Goal: Find specific page/section: Find specific page/section

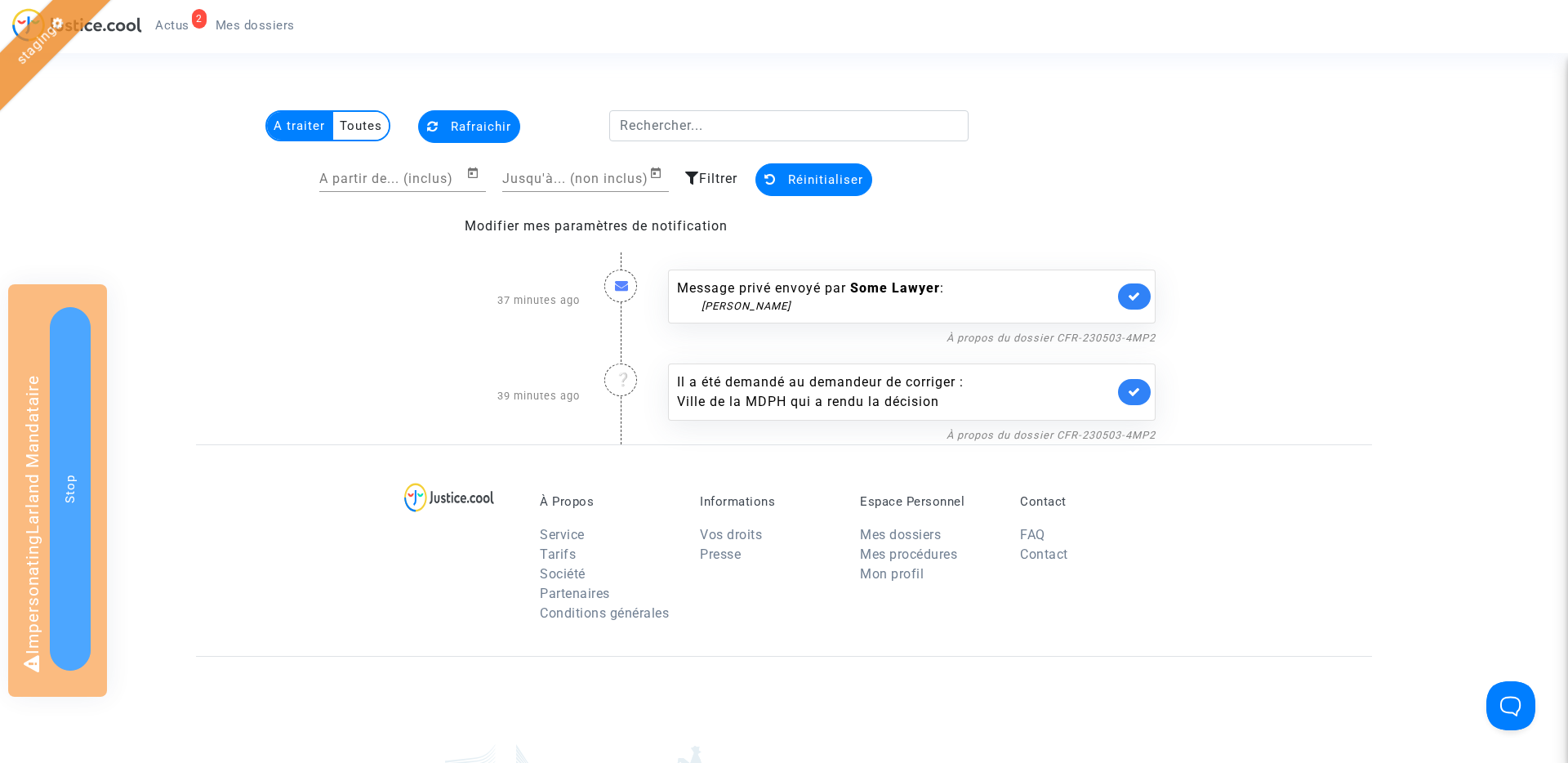
click at [708, 176] on span "Filtrer" at bounding box center [718, 178] width 39 height 15
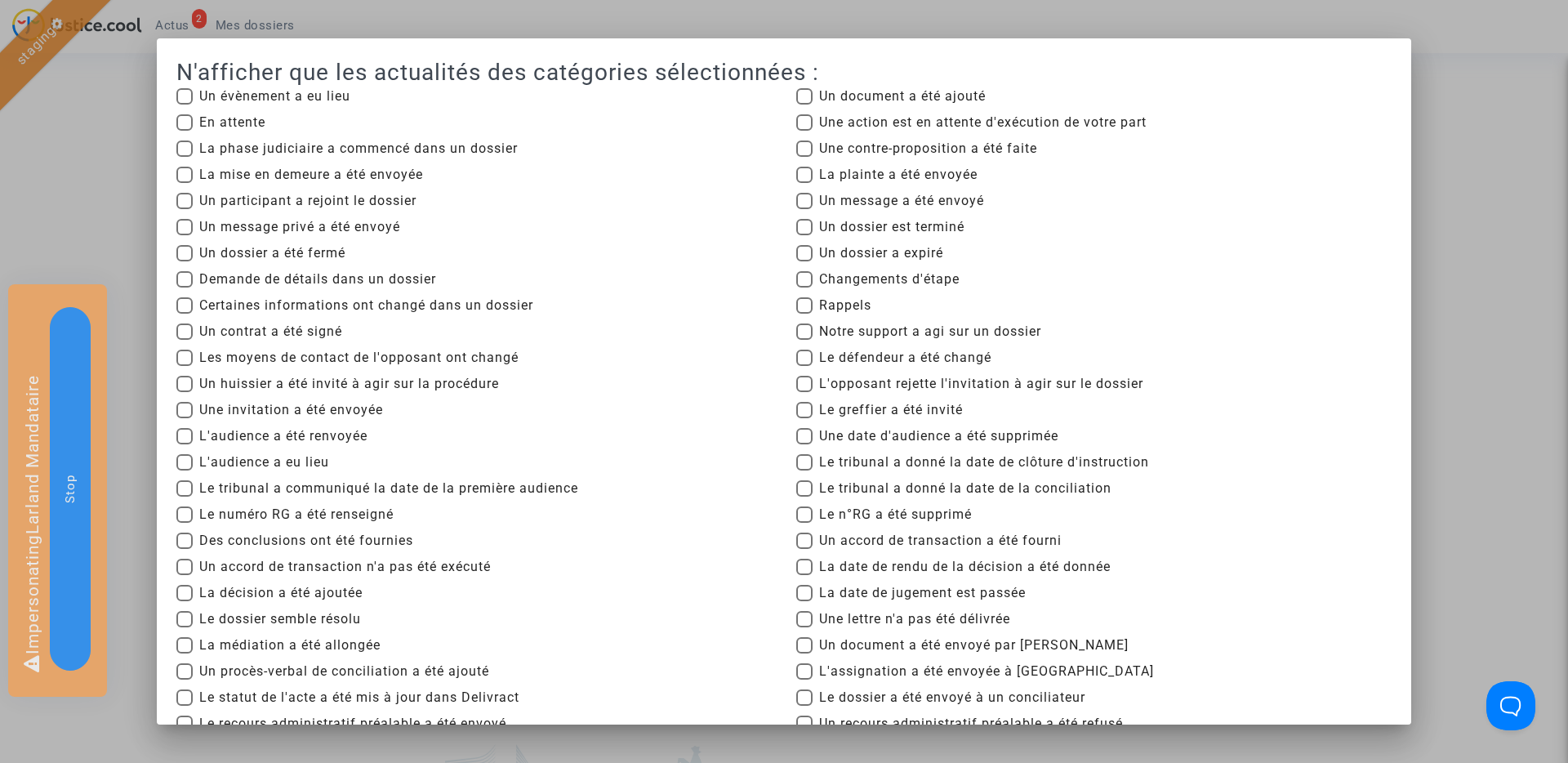
click at [675, 26] on div at bounding box center [784, 381] width 1568 height 763
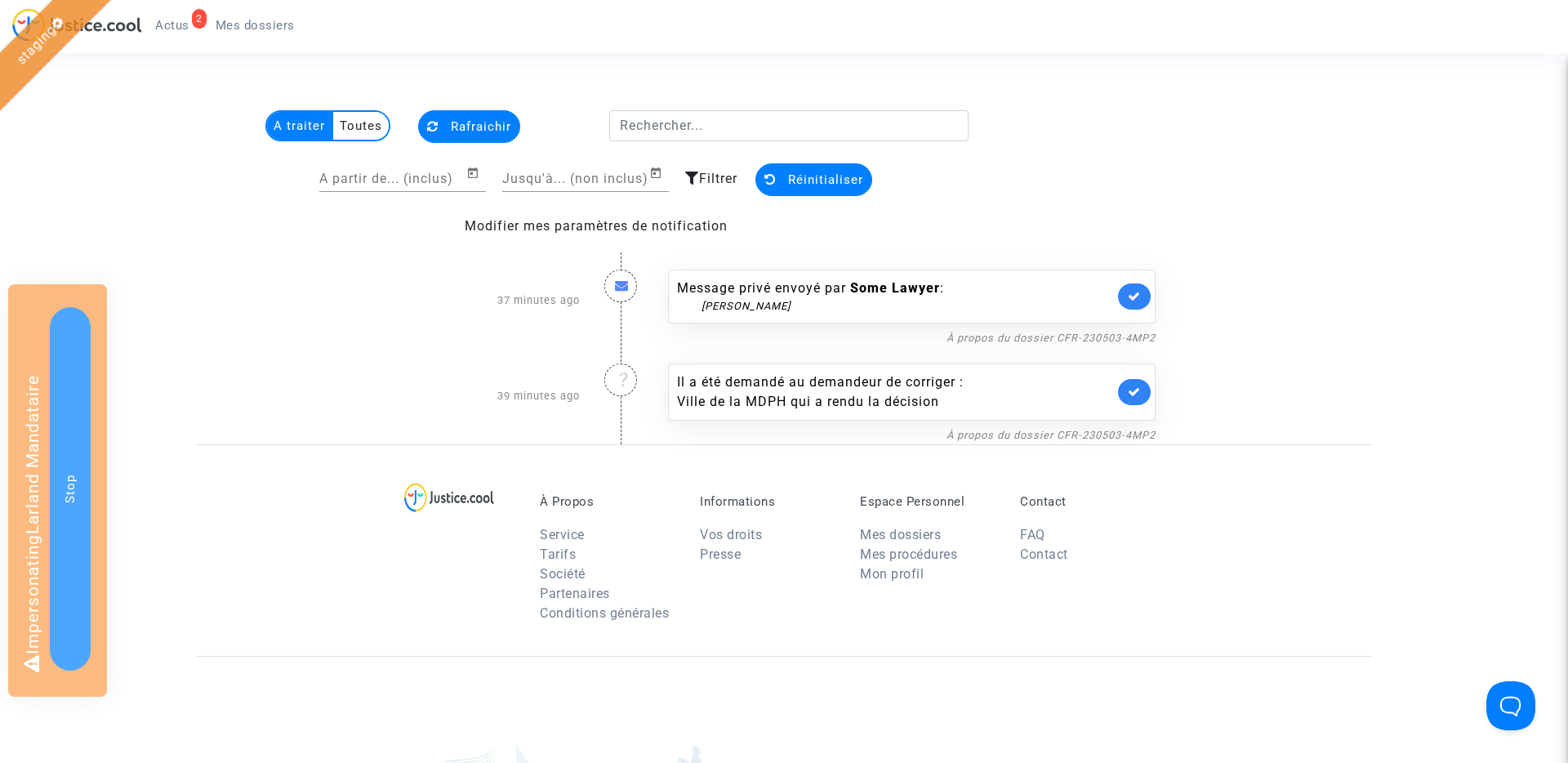
click at [716, 178] on span "Filtrer" at bounding box center [718, 178] width 39 height 15
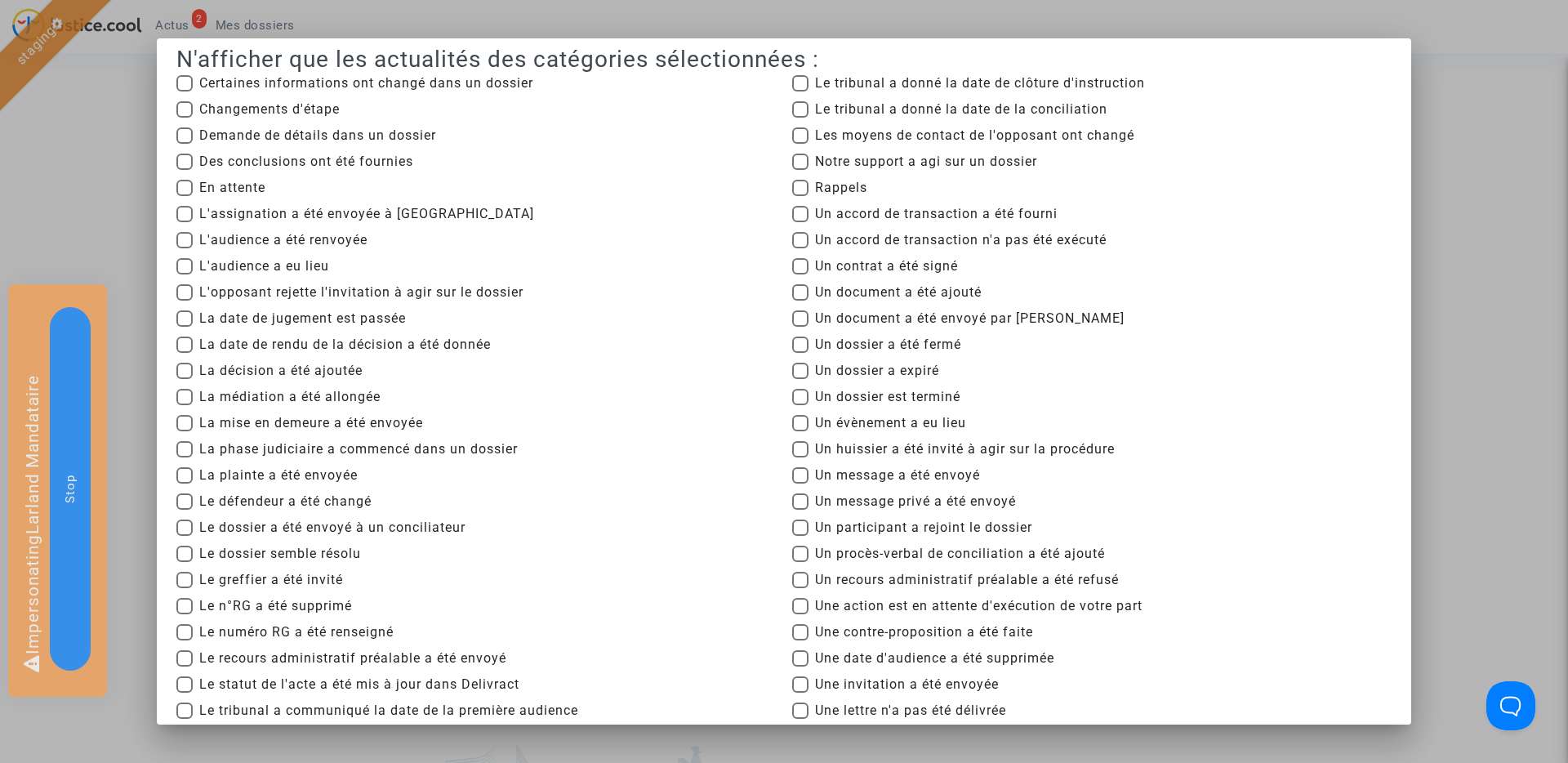
scroll to position [19, 0]
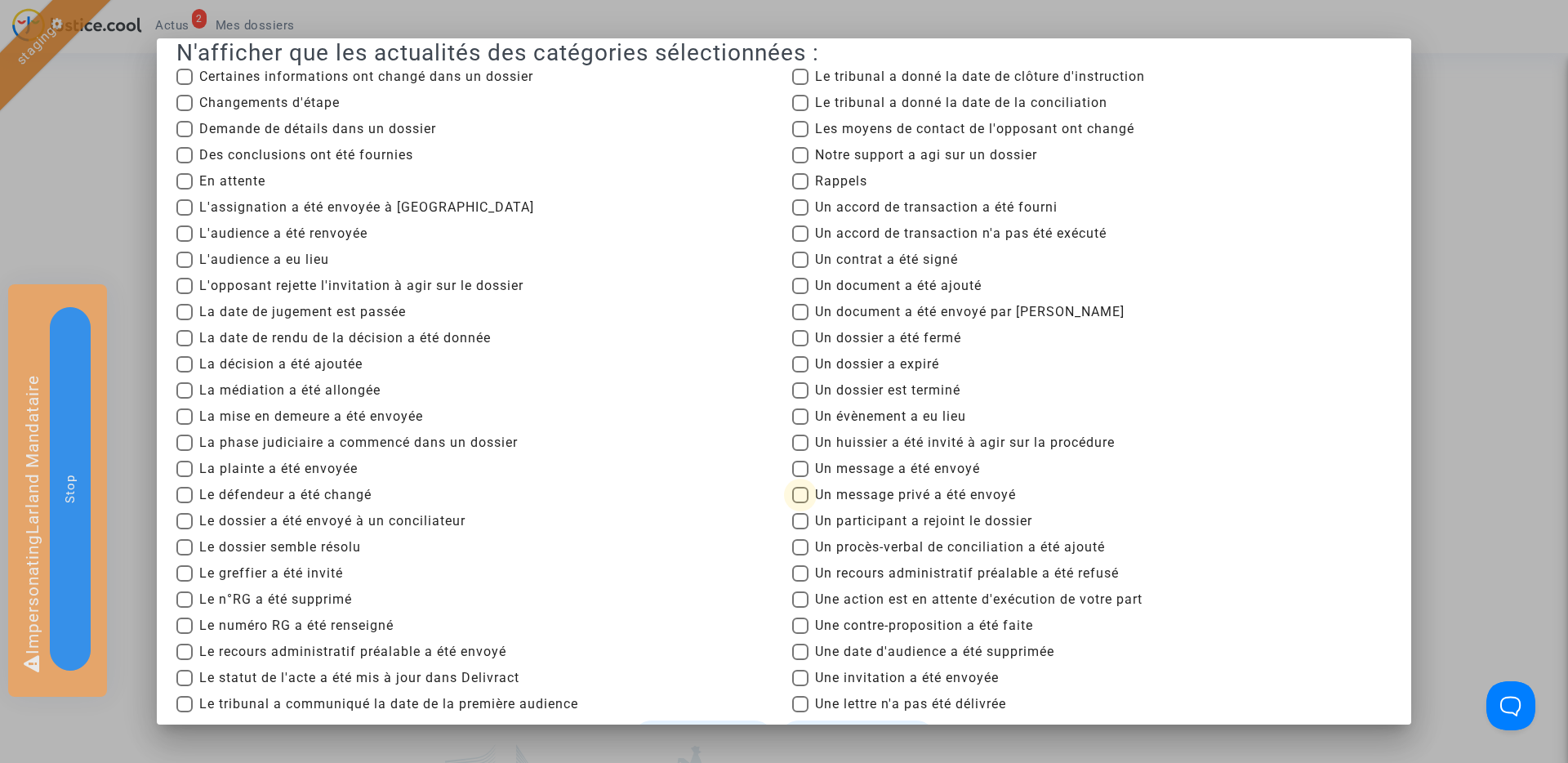
click at [803, 497] on span at bounding box center [800, 494] width 16 height 16
click at [800, 504] on input "Un message privé a été envoyé" at bounding box center [800, 504] width 1 height 1
checkbox input "true"
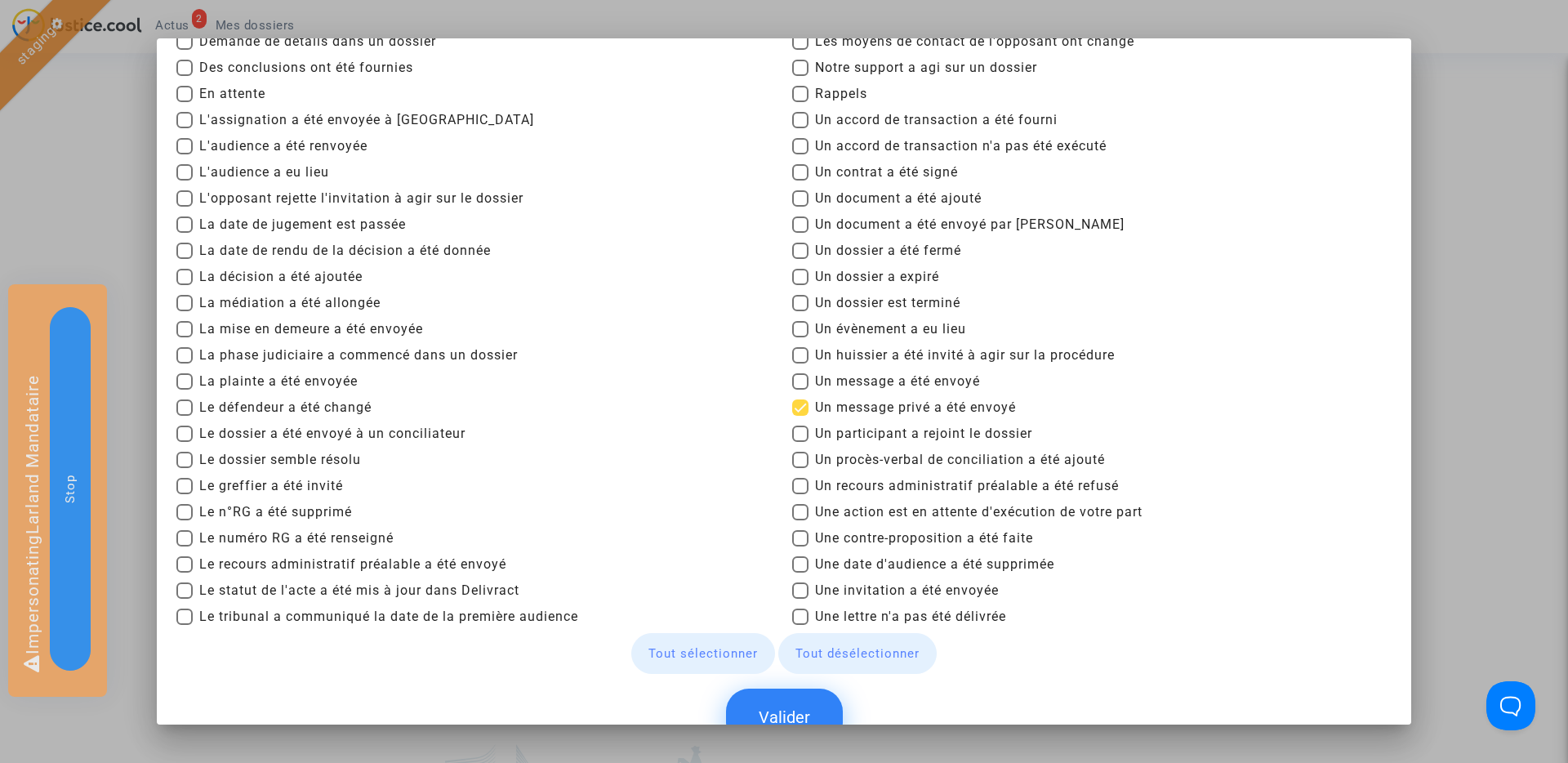
scroll to position [162, 0]
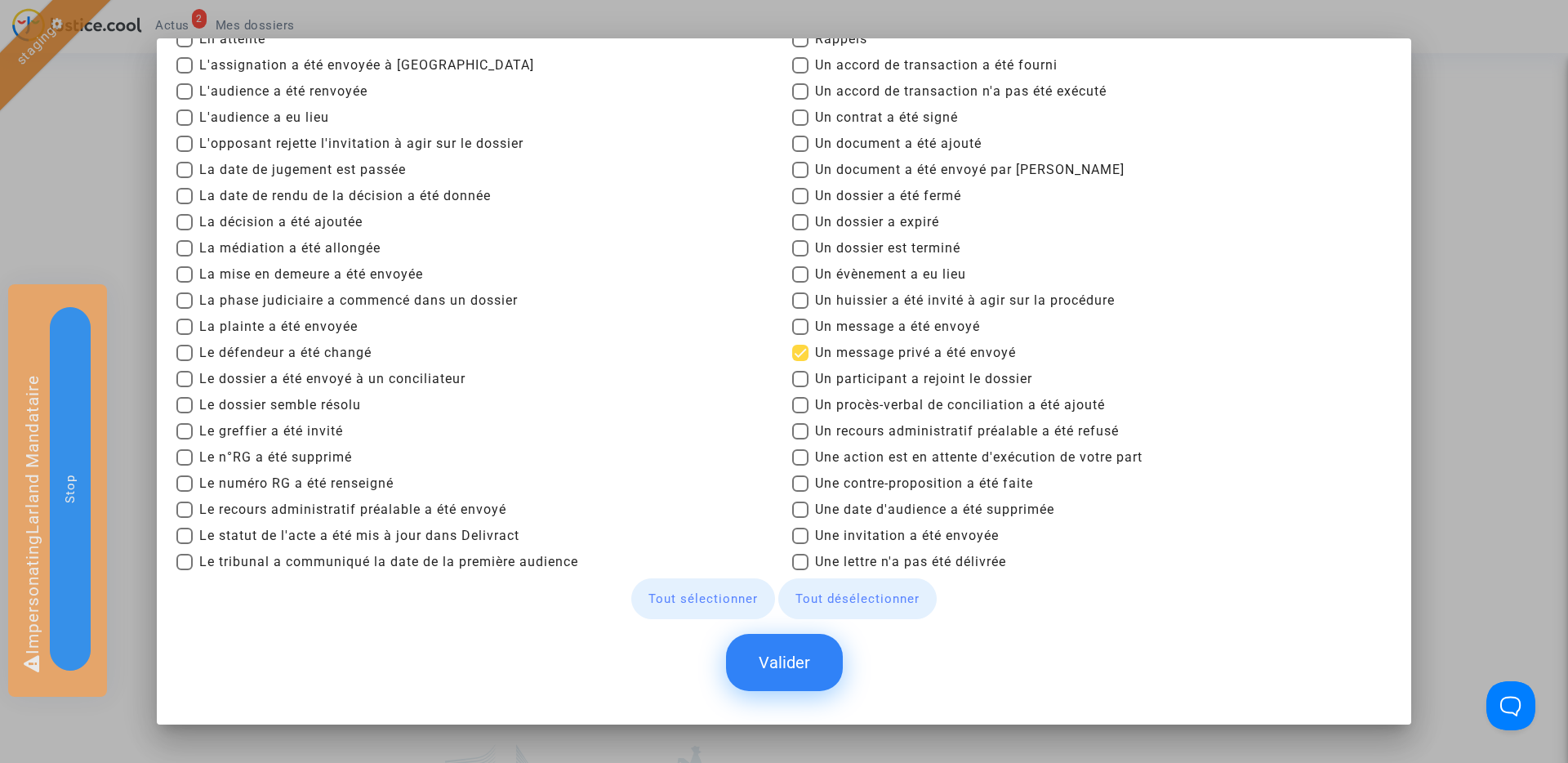
click at [797, 686] on button "Valider" at bounding box center [784, 662] width 117 height 57
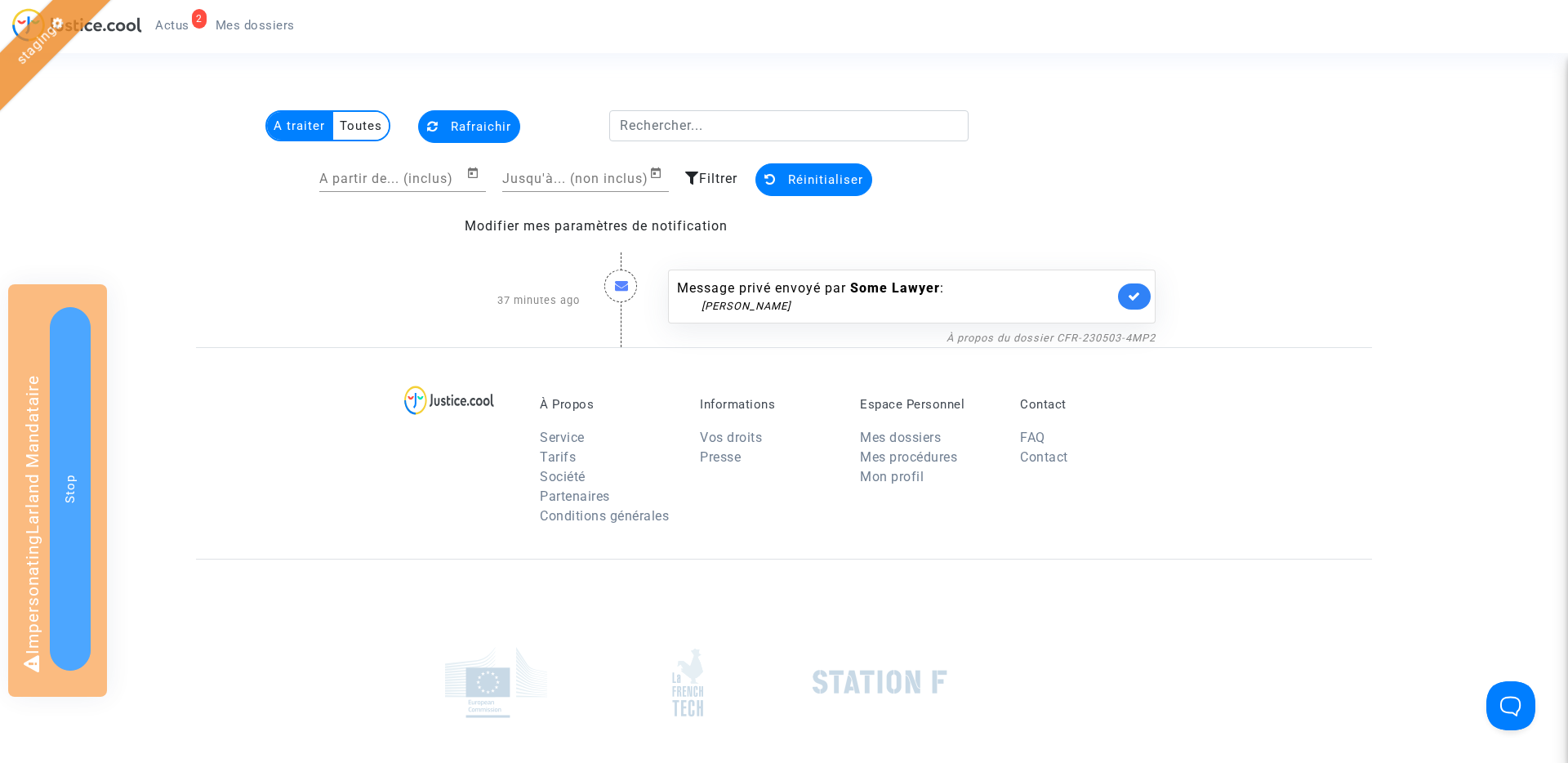
click at [702, 170] on div "Filtrer" at bounding box center [711, 178] width 52 height 19
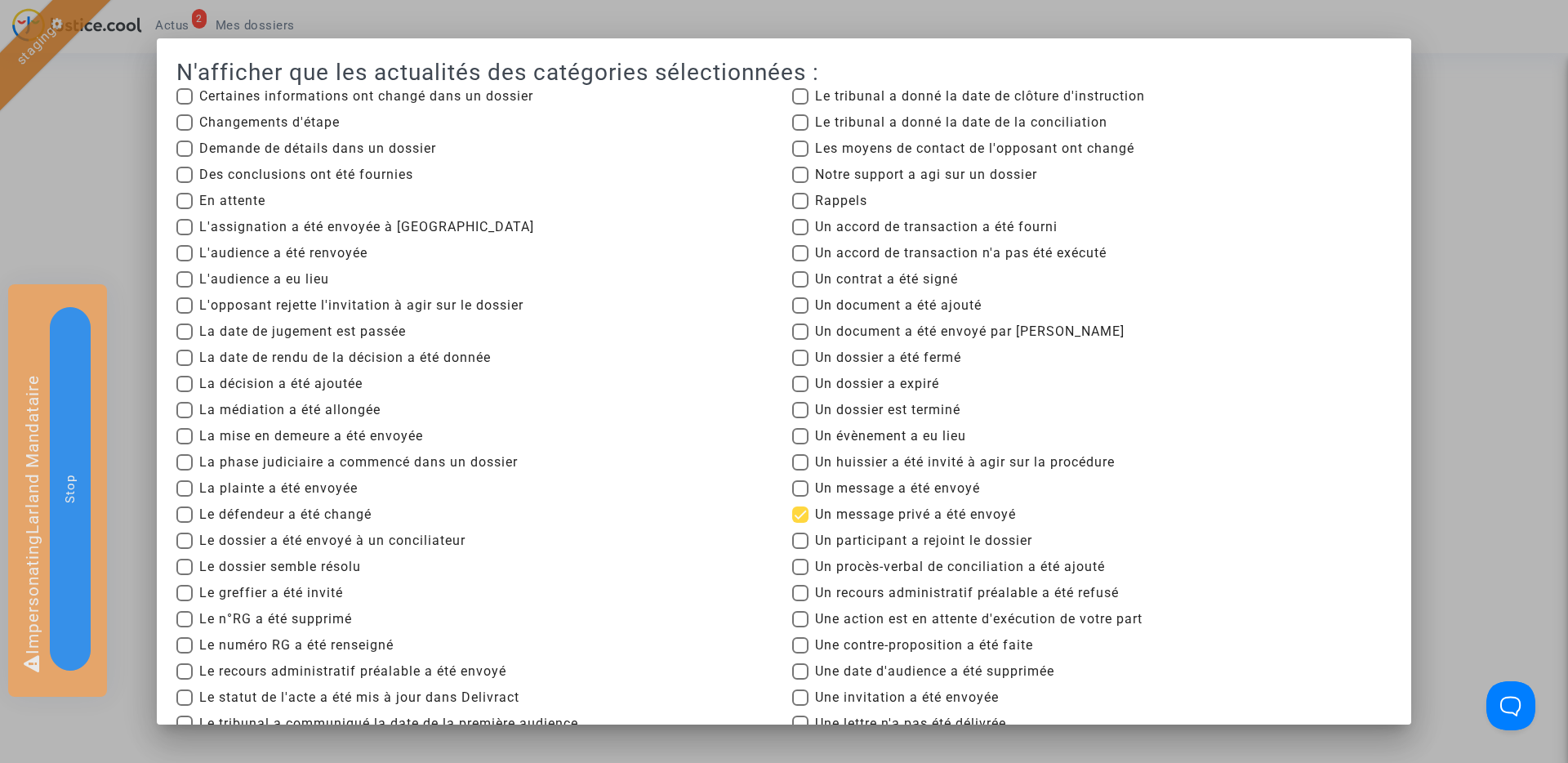
click at [813, 499] on mat-checkbox "Un message a été envoyé" at bounding box center [886, 491] width 188 height 26
click at [813, 484] on label "Un message a été envoyé" at bounding box center [886, 488] width 188 height 19
click at [800, 497] on input "Un message a été envoyé" at bounding box center [800, 497] width 1 height 1
checkbox input "true"
click at [799, 514] on span at bounding box center [800, 514] width 16 height 16
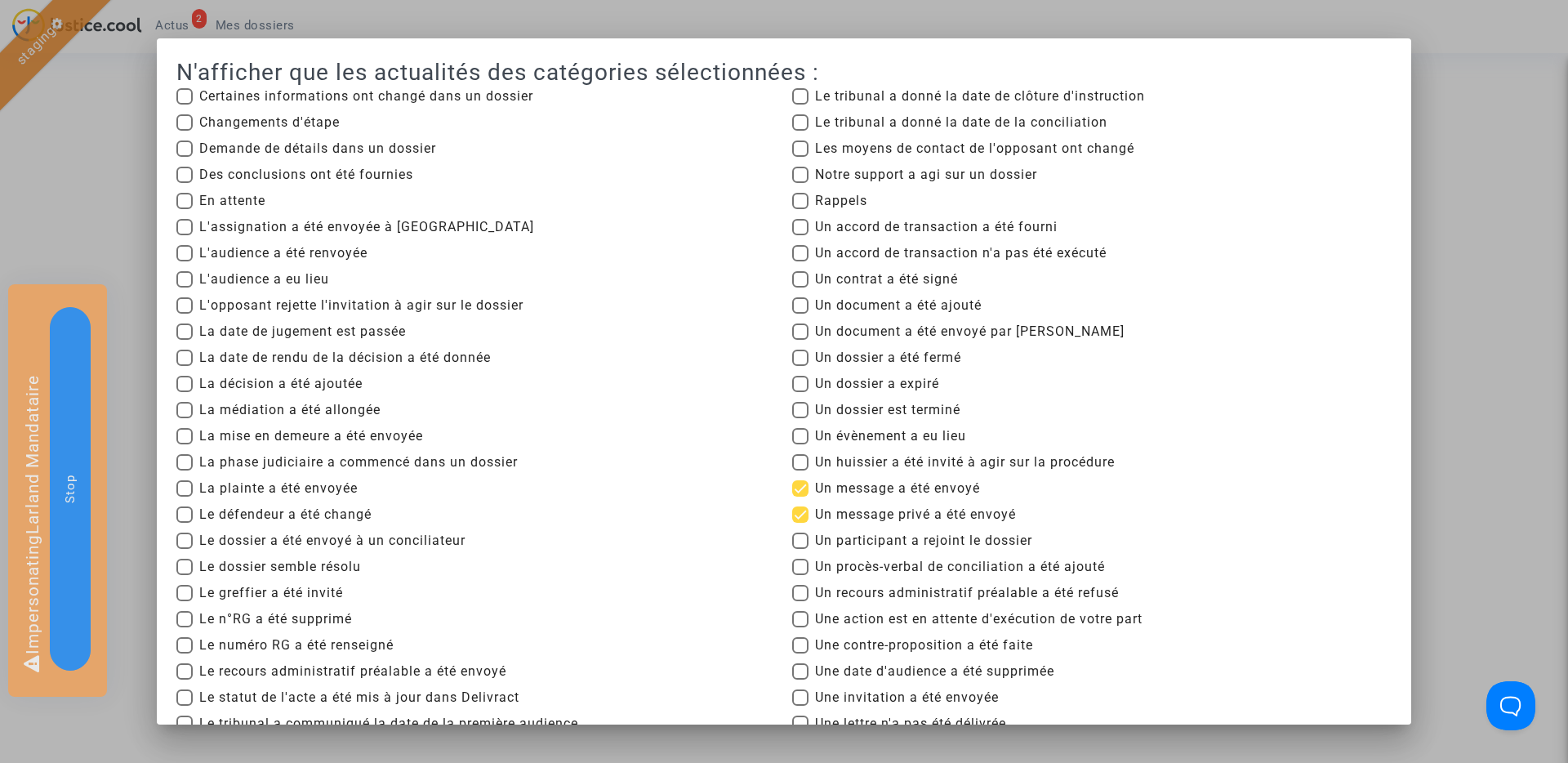
click at [800, 523] on input "Un message privé a été envoyé" at bounding box center [800, 523] width 1 height 1
checkbox input "false"
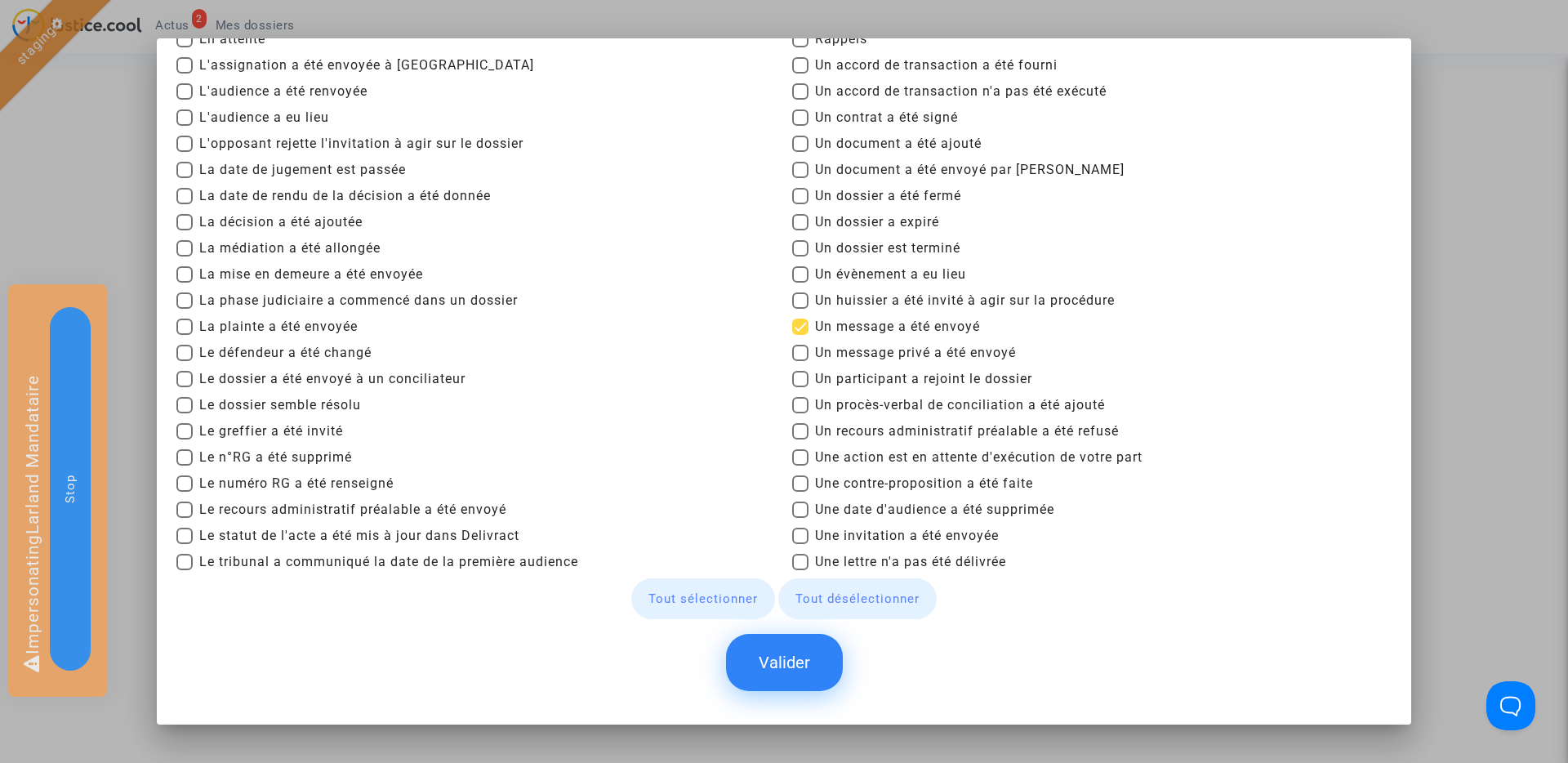
click at [794, 670] on button "Valider" at bounding box center [784, 662] width 117 height 57
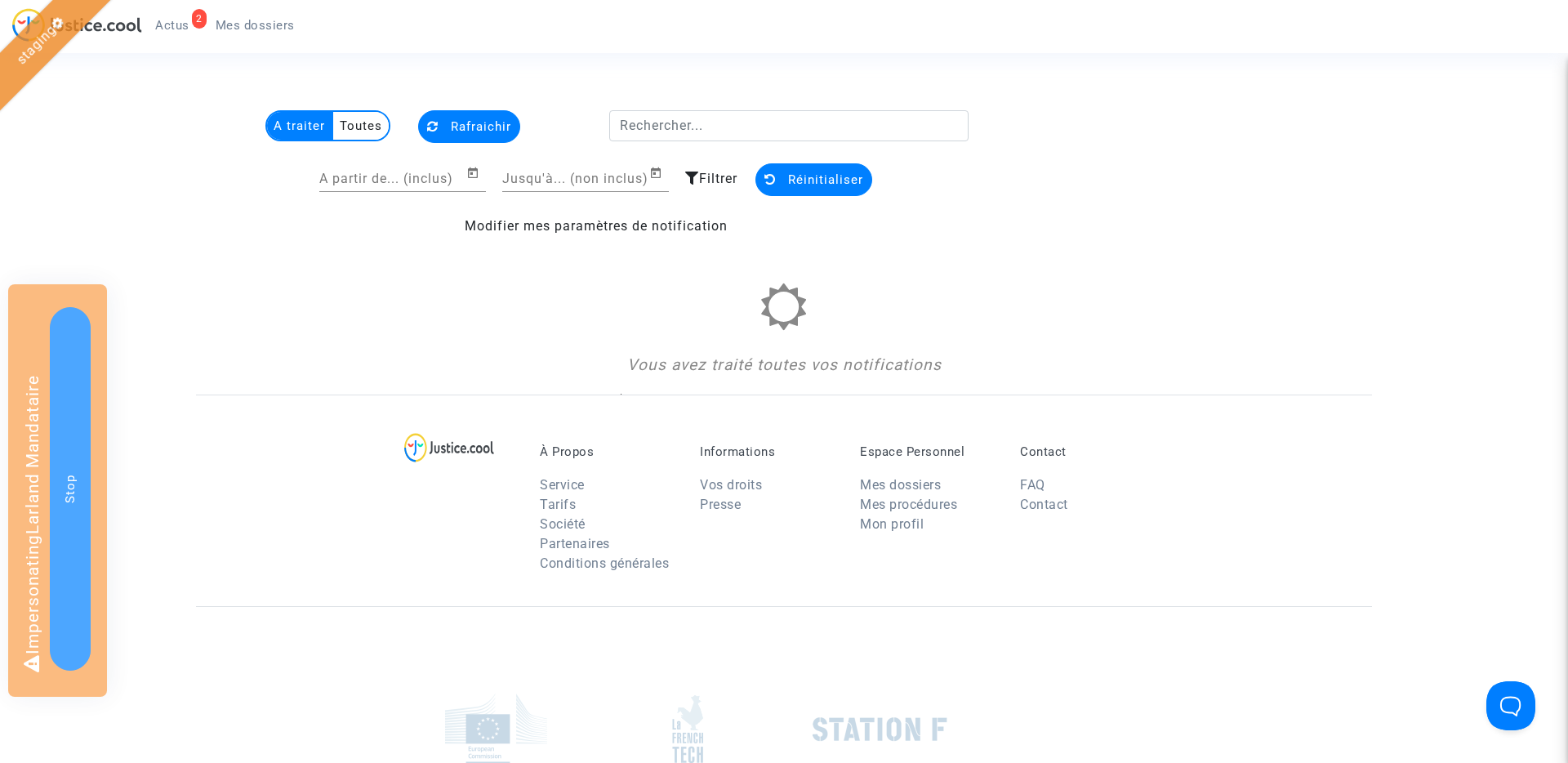
click at [350, 129] on multi-toggle-item "Toutes" at bounding box center [361, 125] width 55 height 28
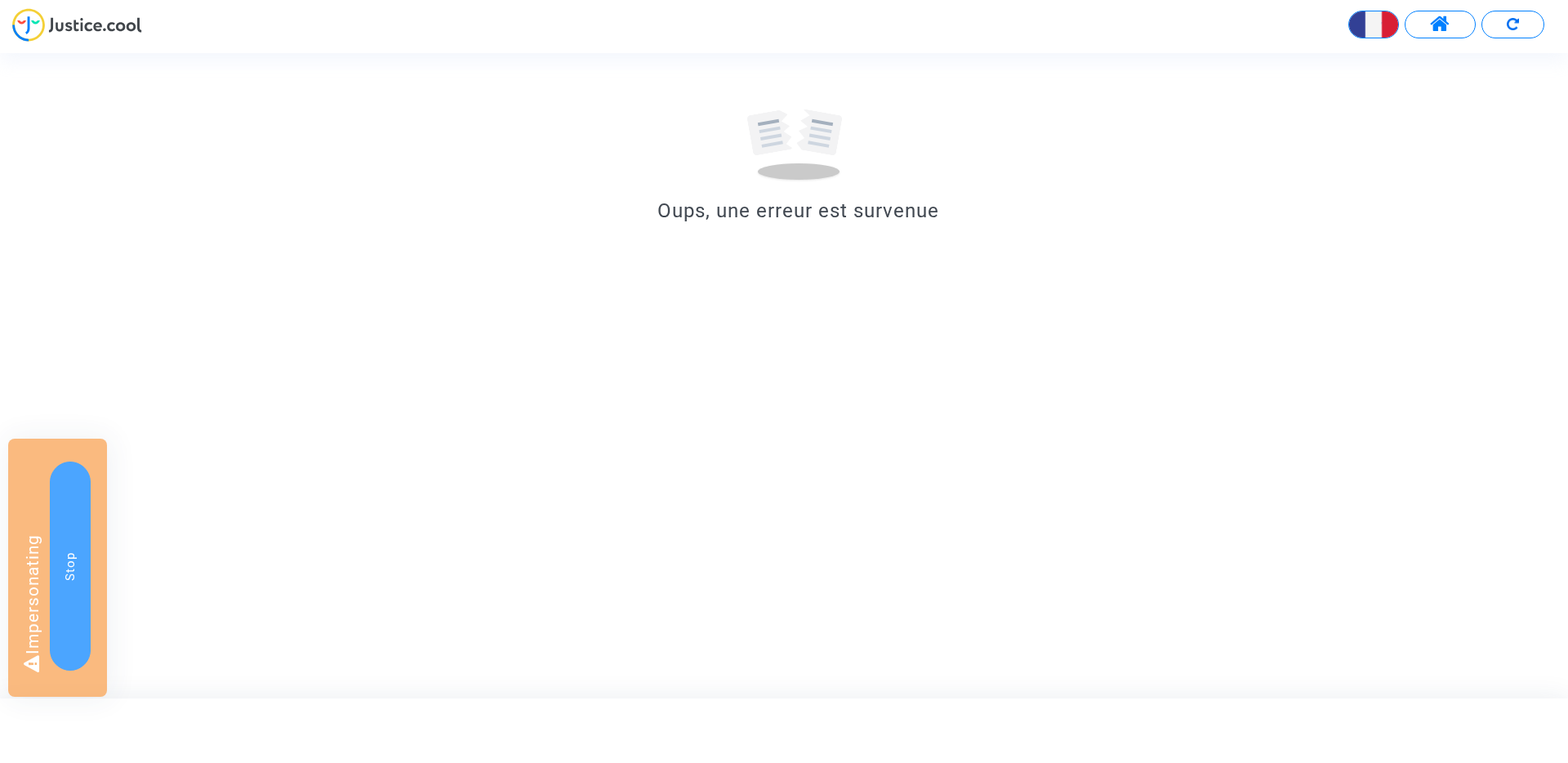
click at [1507, 34] on button at bounding box center [1513, 24] width 63 height 28
click at [1529, 24] on button at bounding box center [1513, 24] width 63 height 28
